Goal: Information Seeking & Learning: Learn about a topic

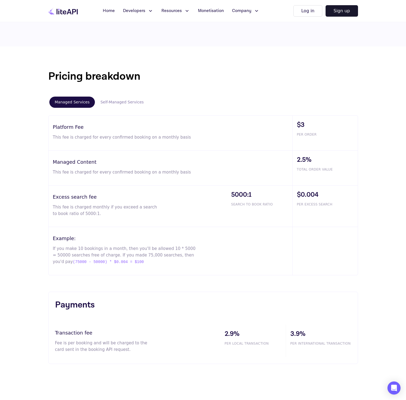
scroll to position [281, 0]
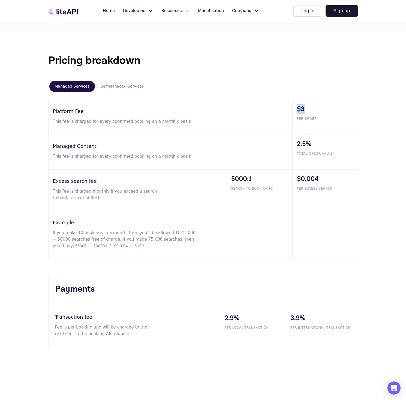
drag, startPoint x: 298, startPoint y: 109, endPoint x: 310, endPoint y: 112, distance: 13.4
click at [310, 112] on span "$3" at bounding box center [327, 109] width 61 height 10
copy span "$3"
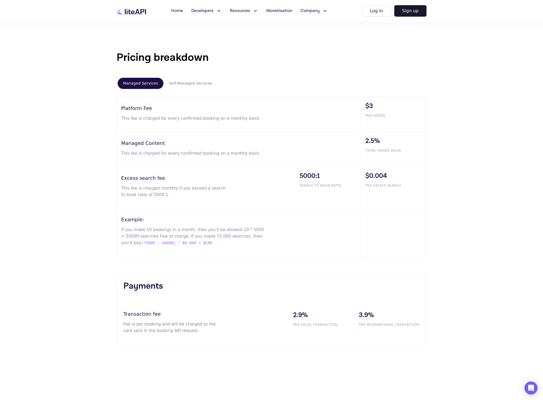
scroll to position [317, 0]
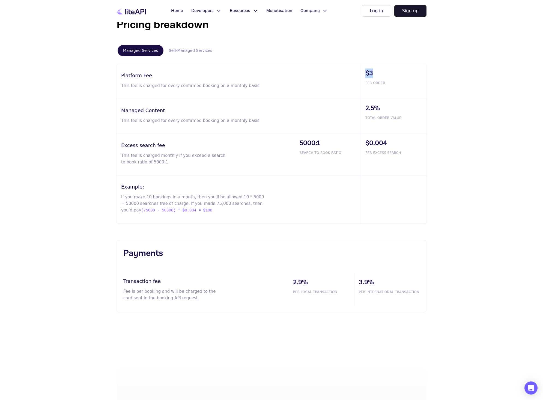
drag, startPoint x: 362, startPoint y: 71, endPoint x: 383, endPoint y: 73, distance: 20.5
click at [383, 73] on div "$3 PER ORDER" at bounding box center [393, 81] width 65 height 35
click at [409, 87] on div "$3 PER ORDER" at bounding box center [393, 81] width 65 height 35
drag, startPoint x: 166, startPoint y: 79, endPoint x: 201, endPoint y: 81, distance: 35.2
click at [201, 81] on div "Platform Fee This fee is charged for every confirmed booking on a monthly basis" at bounding box center [239, 81] width 244 height 35
